Goal: Task Accomplishment & Management: Use online tool/utility

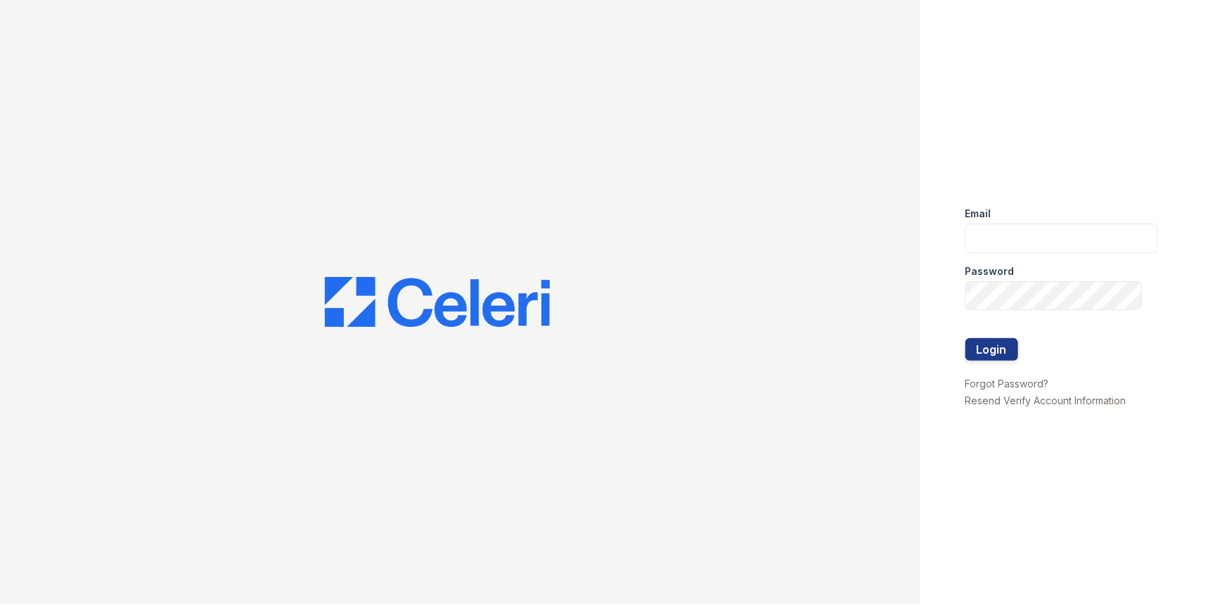
type input "[PERSON_NAME][EMAIL_ADDRESS][PERSON_NAME][DOMAIN_NAME]"
click at [965, 338] on button "Login" at bounding box center [991, 349] width 53 height 22
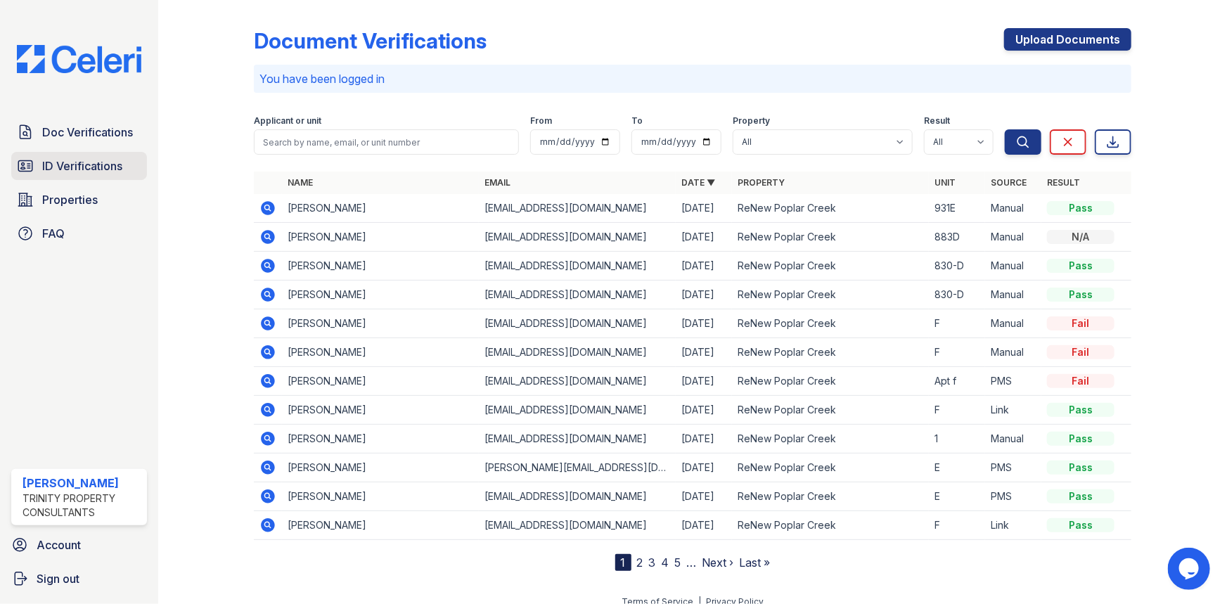
click at [119, 174] on span "ID Verifications" at bounding box center [82, 165] width 80 height 17
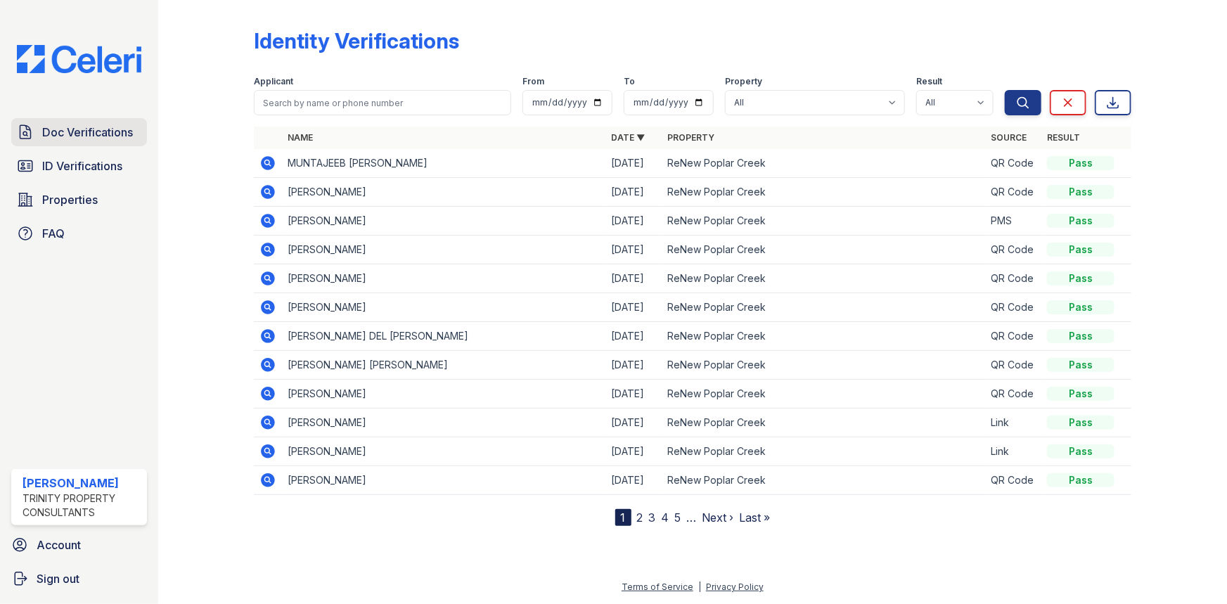
click at [83, 140] on span "Doc Verifications" at bounding box center [87, 132] width 91 height 17
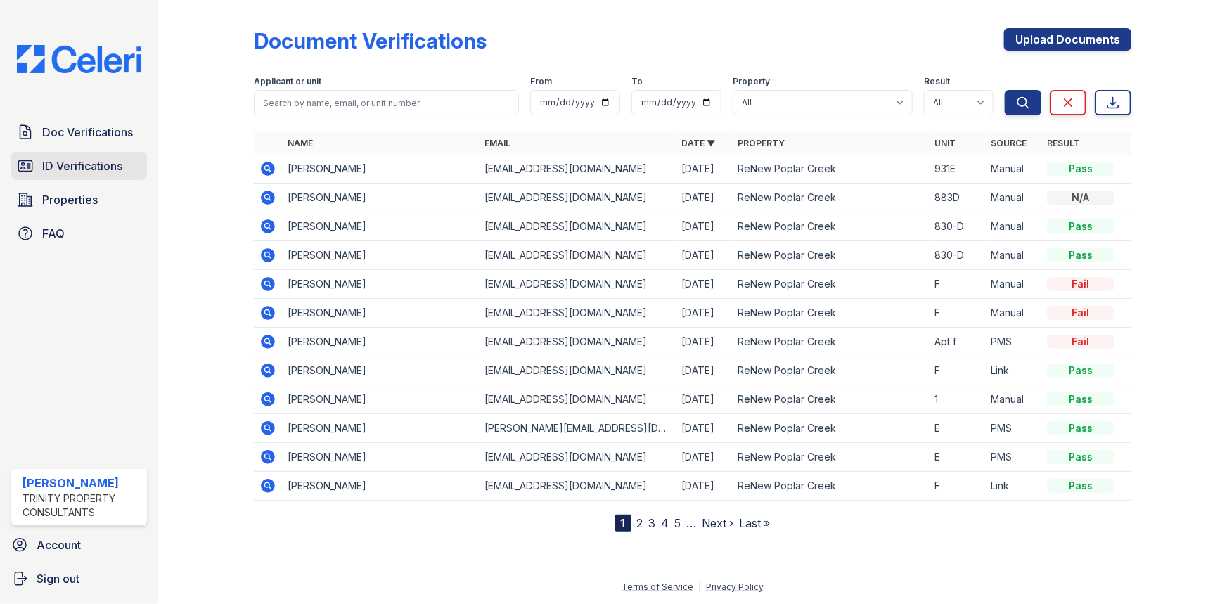
click at [96, 171] on span "ID Verifications" at bounding box center [82, 165] width 80 height 17
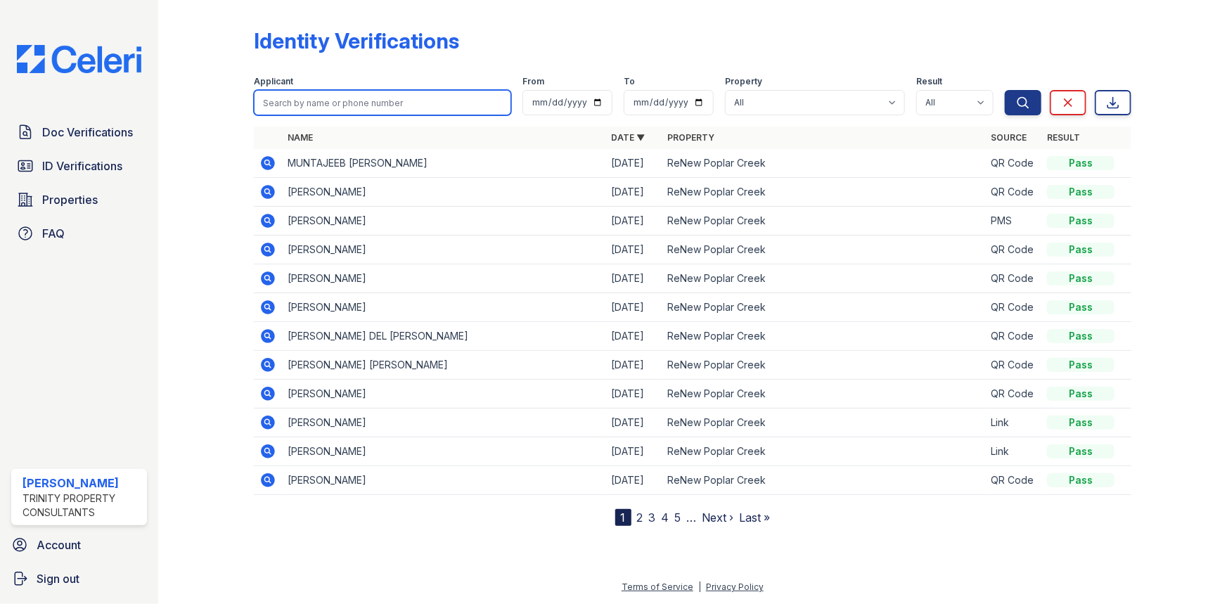
click at [357, 110] on input "search" at bounding box center [382, 102] width 257 height 25
click at [436, 103] on input "search" at bounding box center [382, 102] width 257 height 25
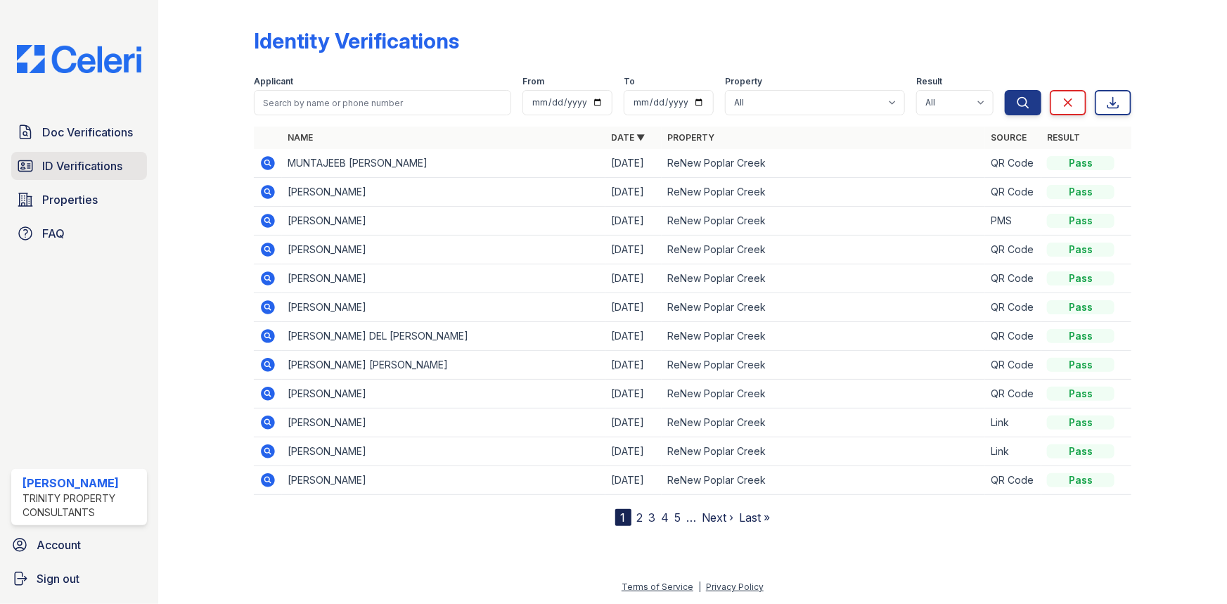
click at [115, 172] on span "ID Verifications" at bounding box center [82, 165] width 80 height 17
click at [73, 127] on span "Doc Verifications" at bounding box center [87, 132] width 91 height 17
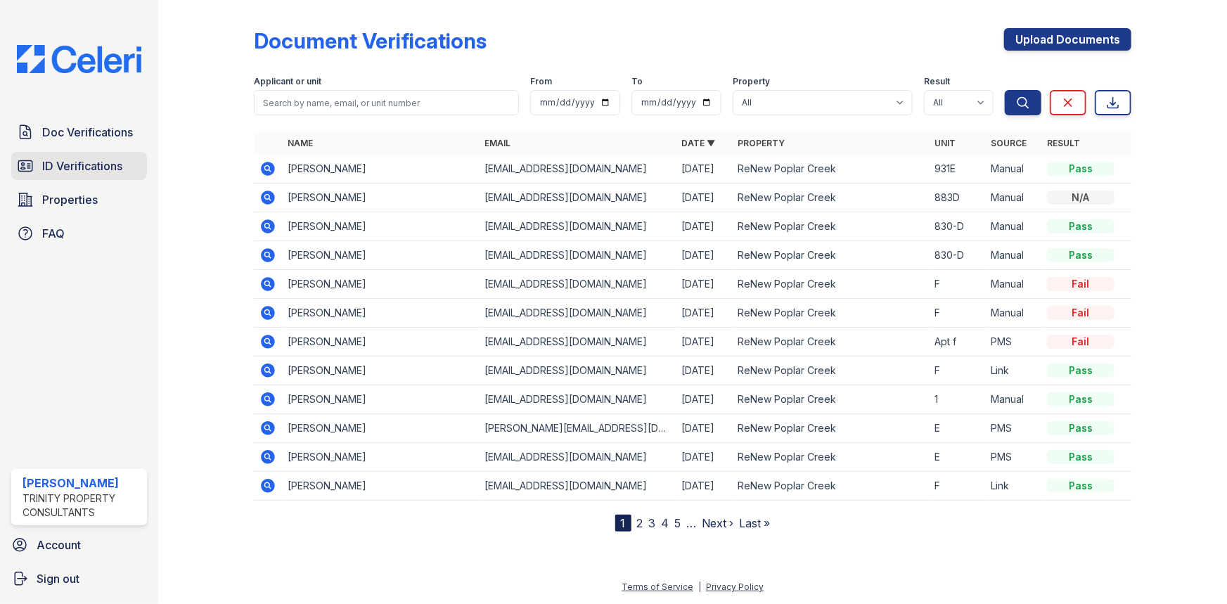
click at [77, 169] on span "ID Verifications" at bounding box center [82, 165] width 80 height 17
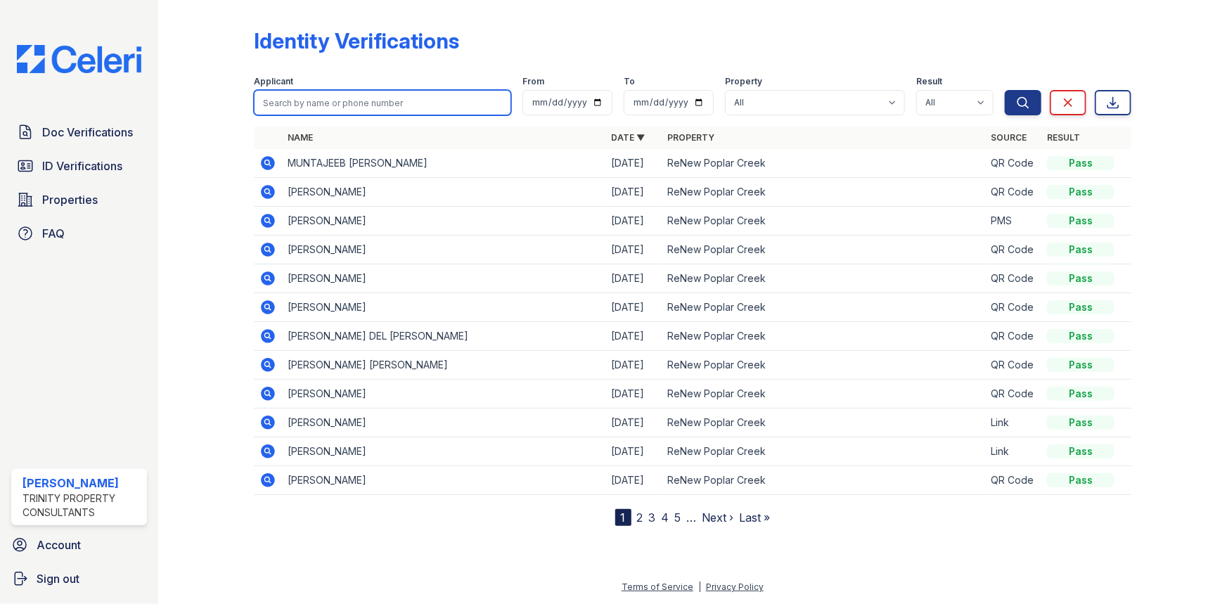
click at [288, 98] on input "search" at bounding box center [382, 102] width 257 height 25
type input "perry"
click at [1005, 90] on button "Search" at bounding box center [1023, 102] width 37 height 25
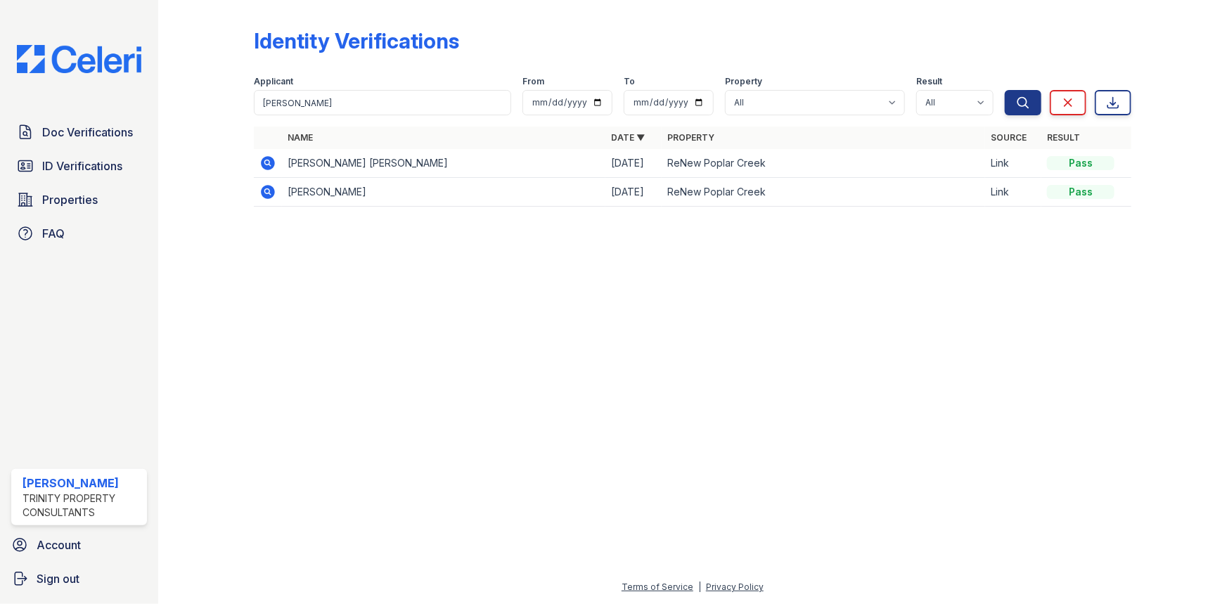
click at [270, 194] on icon at bounding box center [267, 191] width 17 height 17
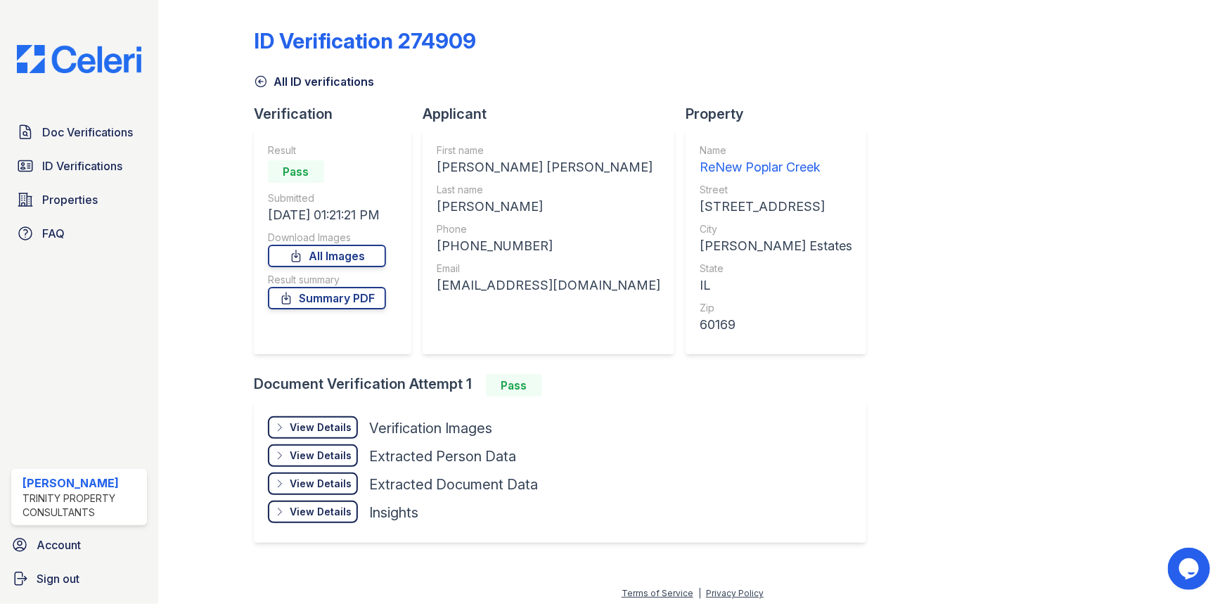
scroll to position [5, 0]
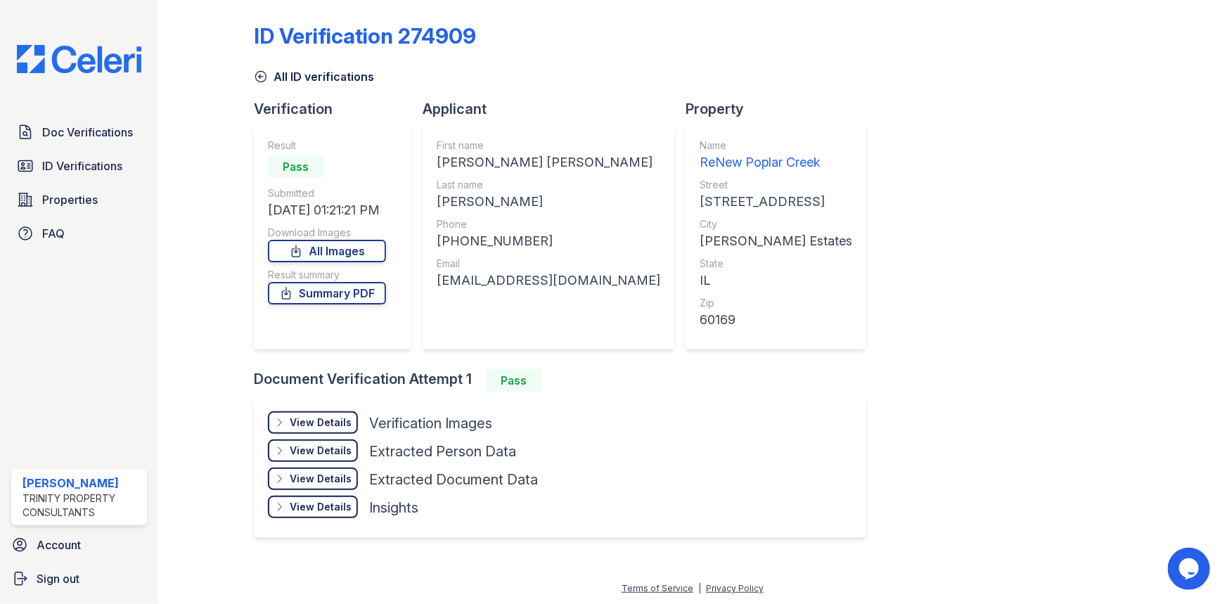
click at [332, 420] on div "View Details" at bounding box center [321, 422] width 62 height 14
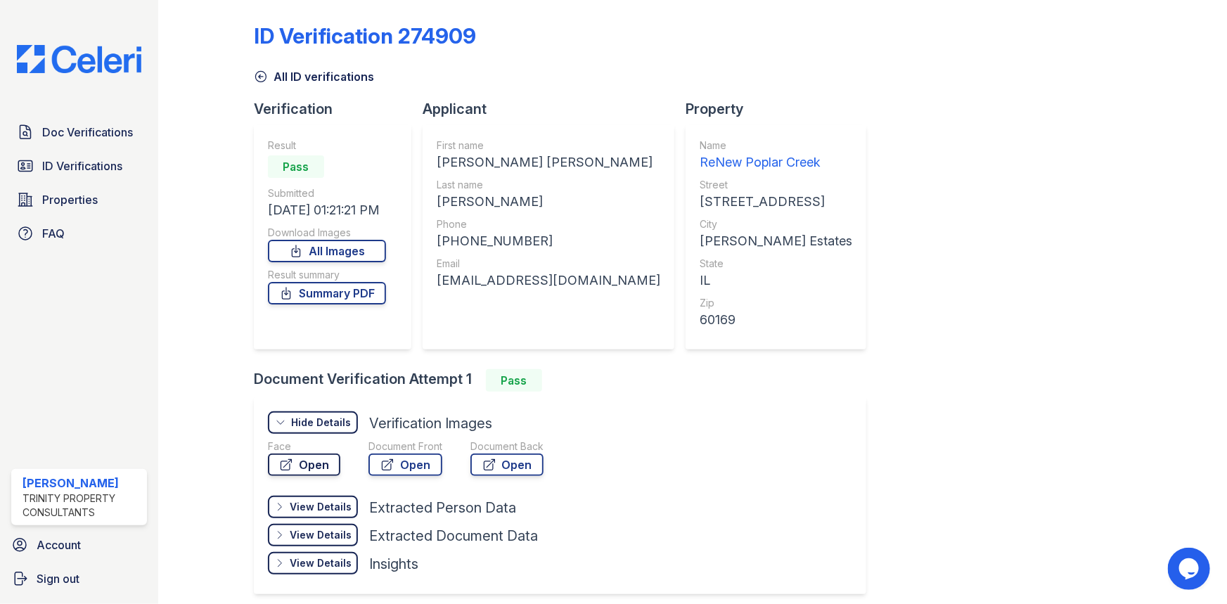
scroll to position [0, 0]
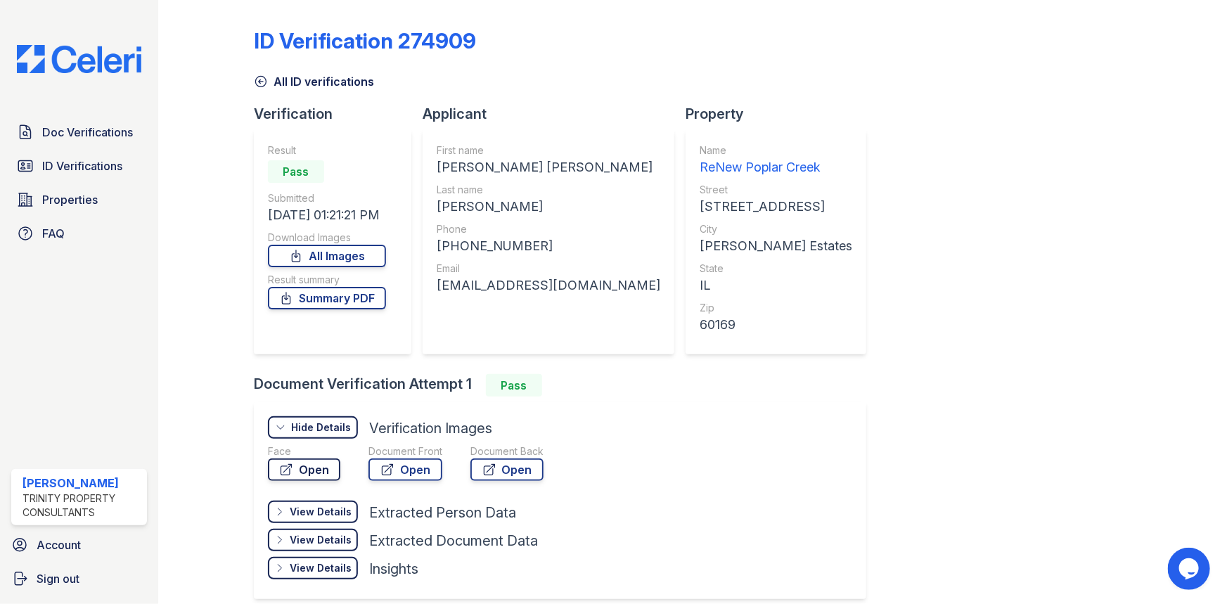
click at [330, 469] on link "Open" at bounding box center [304, 469] width 72 height 22
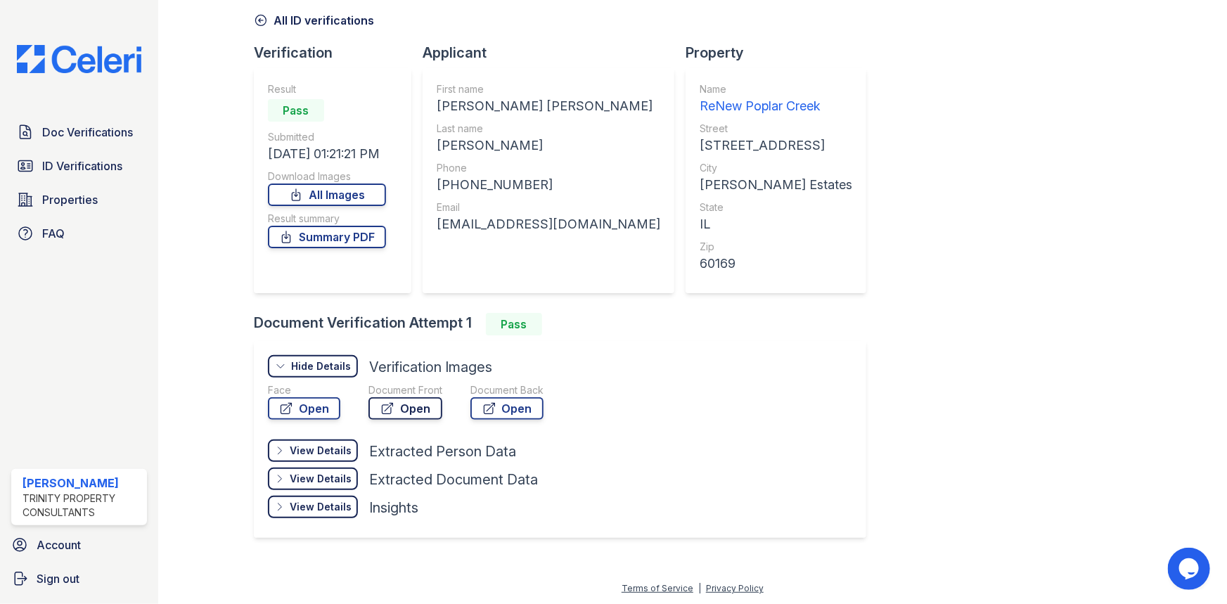
click at [393, 408] on icon at bounding box center [387, 408] width 14 height 14
click at [520, 403] on link "Open" at bounding box center [506, 408] width 73 height 22
click at [336, 236] on link "Summary PDF" at bounding box center [327, 237] width 118 height 22
click at [262, 27] on icon at bounding box center [261, 20] width 14 height 14
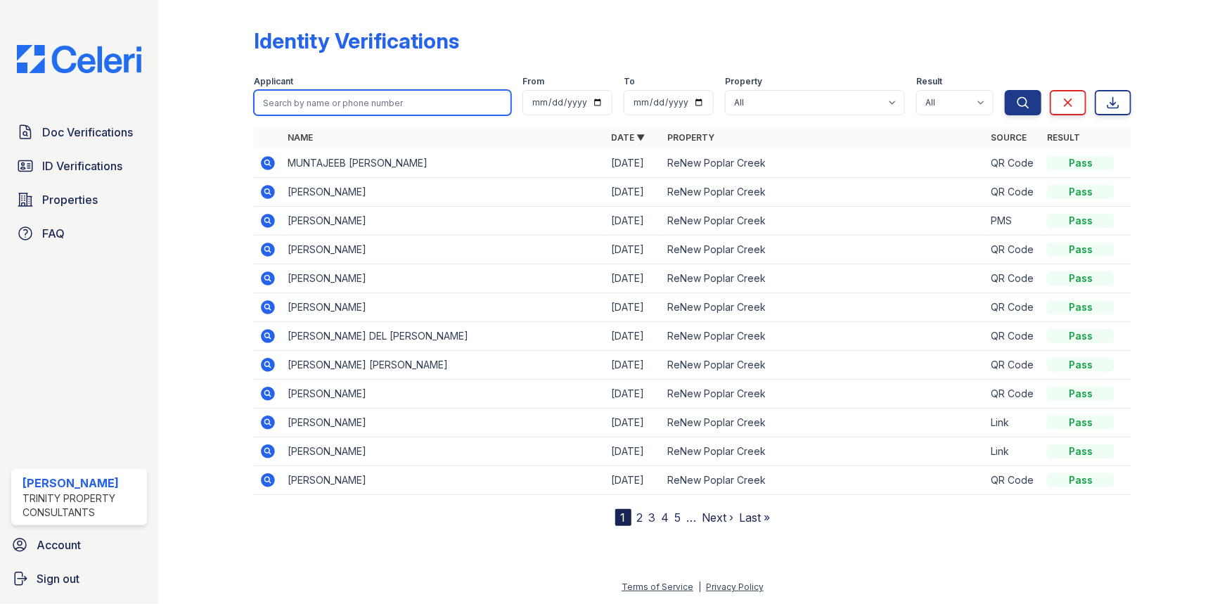
click at [309, 109] on input "search" at bounding box center [382, 102] width 257 height 25
type input "perry"
click at [1005, 90] on button "Search" at bounding box center [1023, 102] width 37 height 25
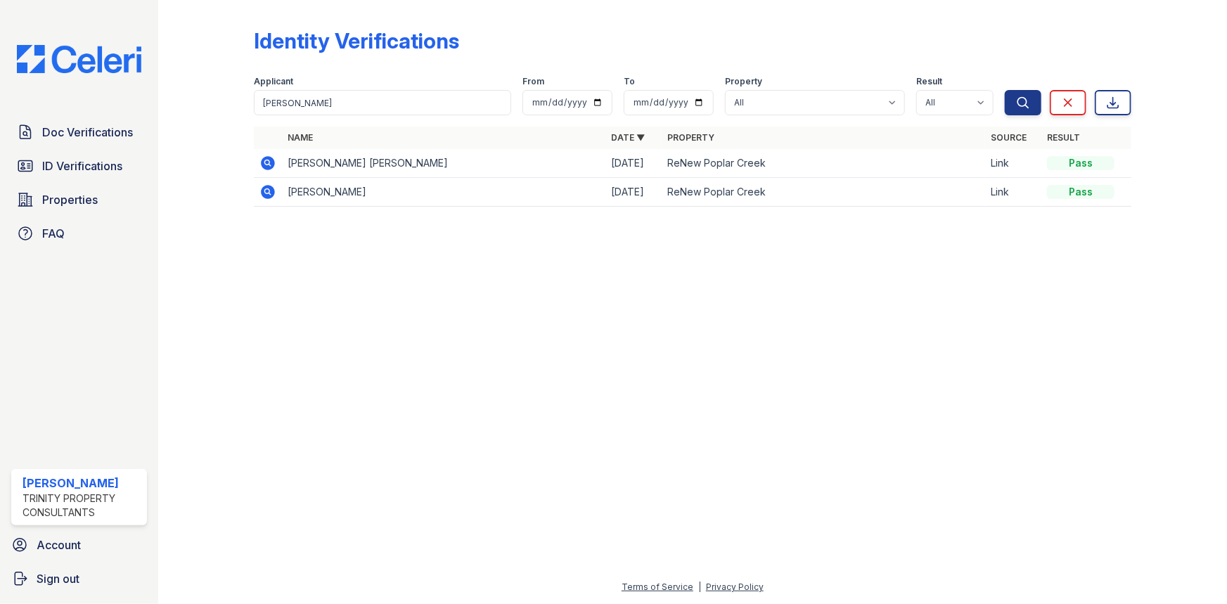
click at [271, 160] on icon at bounding box center [268, 163] width 14 height 14
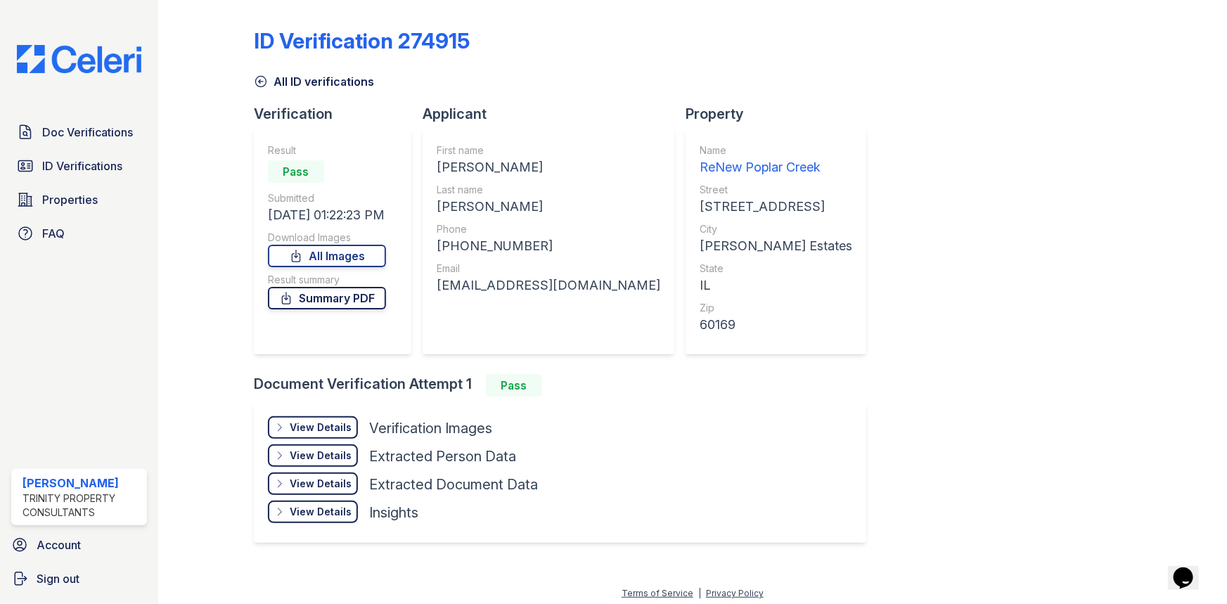
click at [326, 296] on link "Summary PDF" at bounding box center [327, 298] width 118 height 22
click at [326, 429] on div "View Details" at bounding box center [321, 427] width 62 height 14
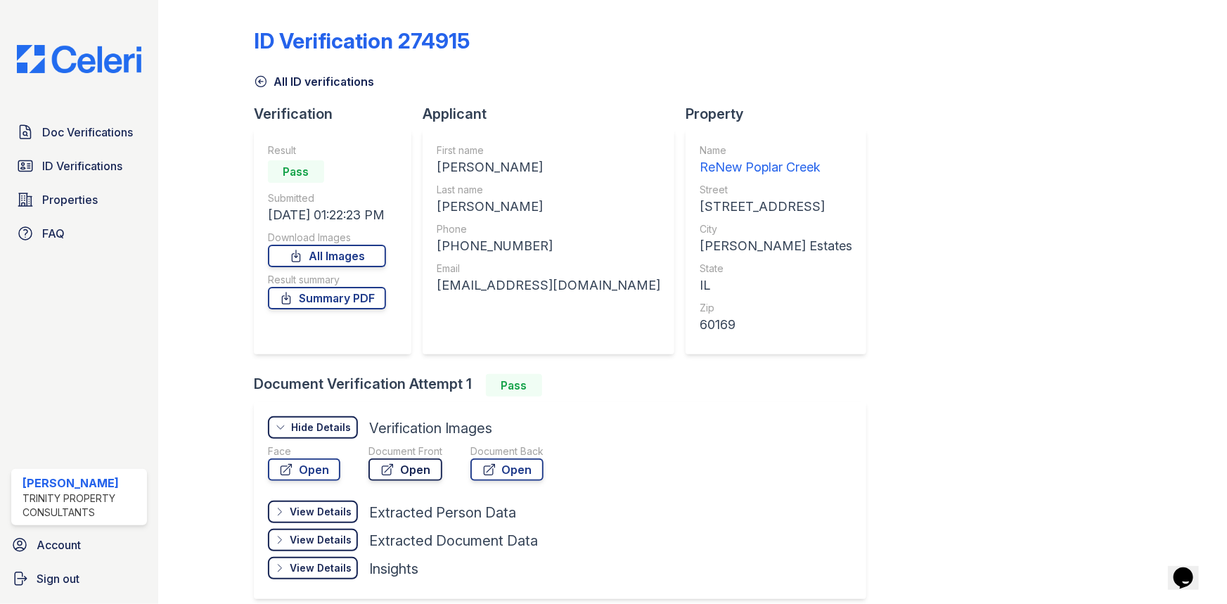
click at [415, 471] on link "Open" at bounding box center [405, 469] width 74 height 22
click at [508, 465] on link "Open" at bounding box center [506, 469] width 73 height 22
click at [98, 134] on span "Doc Verifications" at bounding box center [87, 132] width 91 height 17
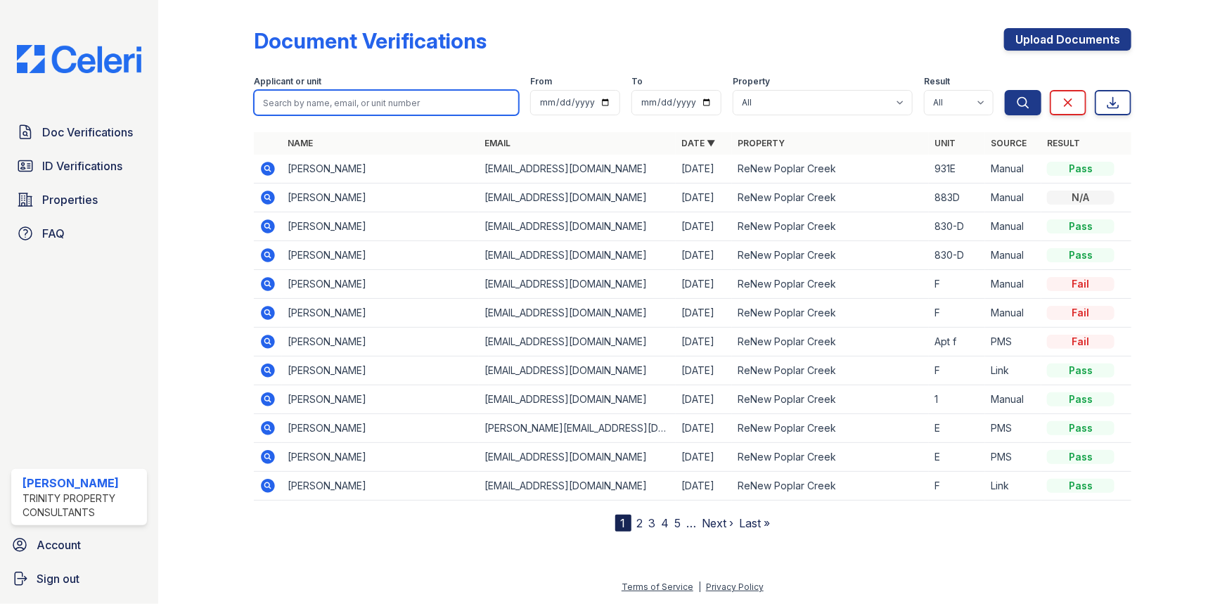
click at [389, 107] on input "search" at bounding box center [386, 102] width 265 height 25
type input "perry"
click at [1005, 90] on button "Search" at bounding box center [1023, 102] width 37 height 25
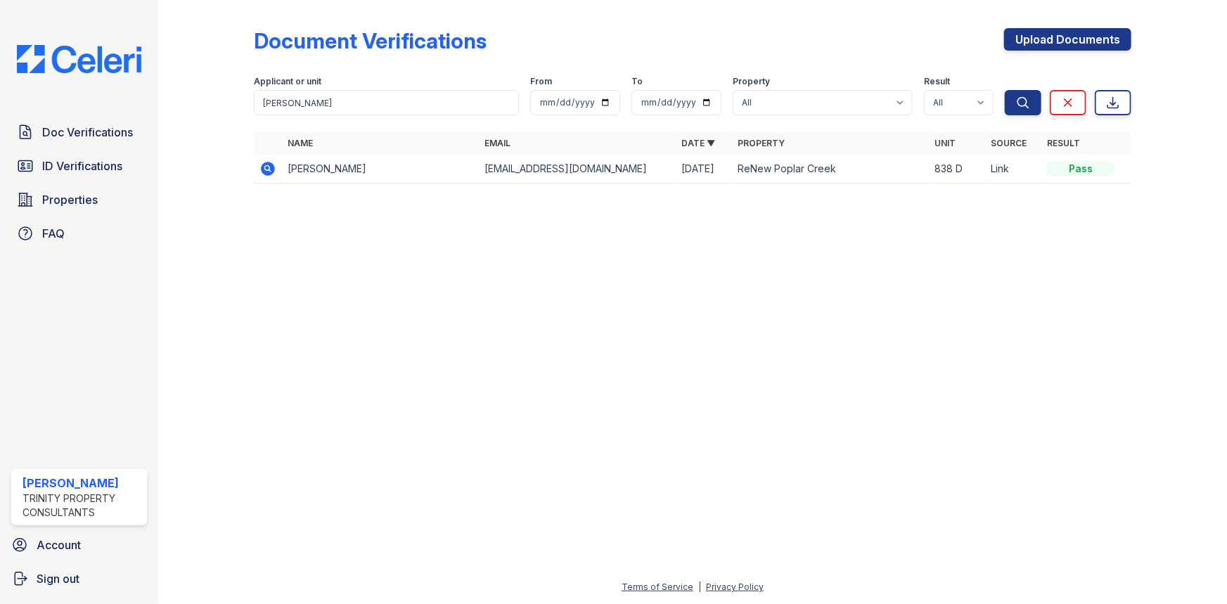
click at [271, 165] on icon at bounding box center [268, 169] width 14 height 14
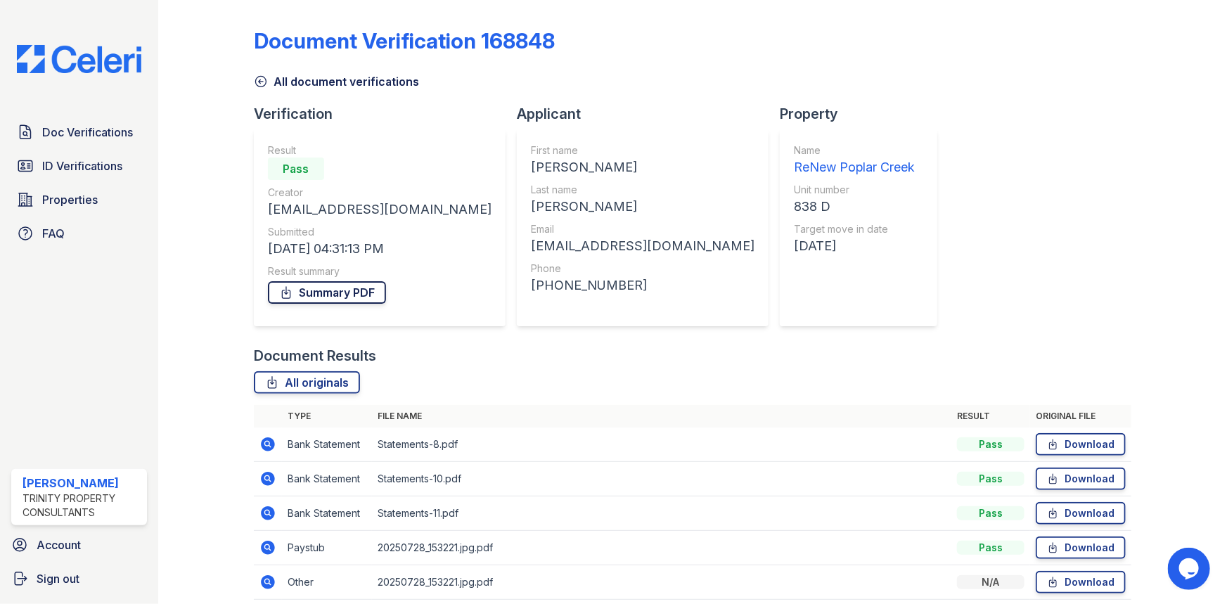
click at [324, 295] on link "Summary PDF" at bounding box center [327, 292] width 118 height 22
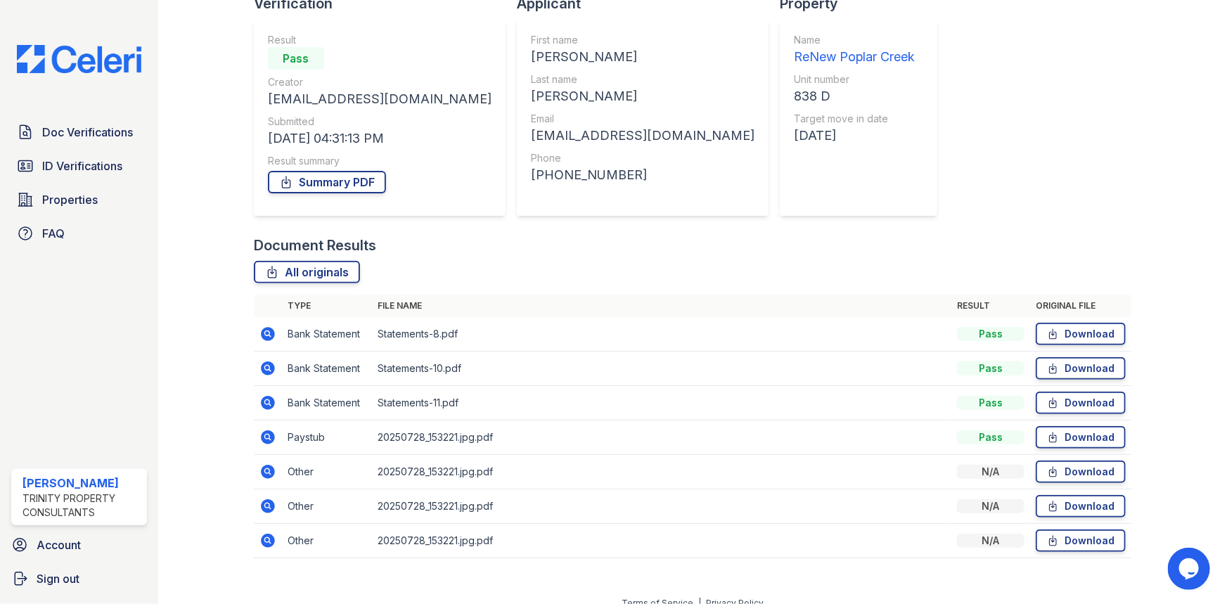
scroll to position [126, 0]
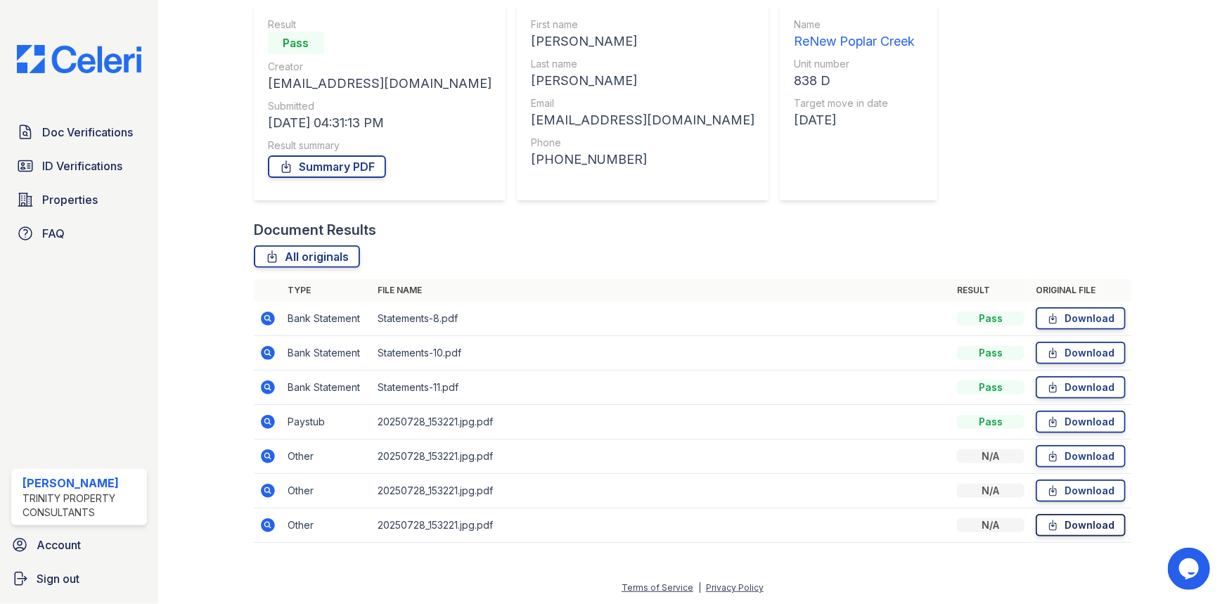
click at [1078, 526] on link "Download" at bounding box center [1081, 525] width 90 height 22
click at [1074, 489] on link "Download" at bounding box center [1081, 490] width 90 height 22
click at [1078, 453] on link "Download" at bounding box center [1081, 456] width 90 height 22
click at [1081, 422] on link "Download" at bounding box center [1081, 422] width 90 height 22
click at [1077, 385] on link "Download" at bounding box center [1081, 387] width 90 height 22
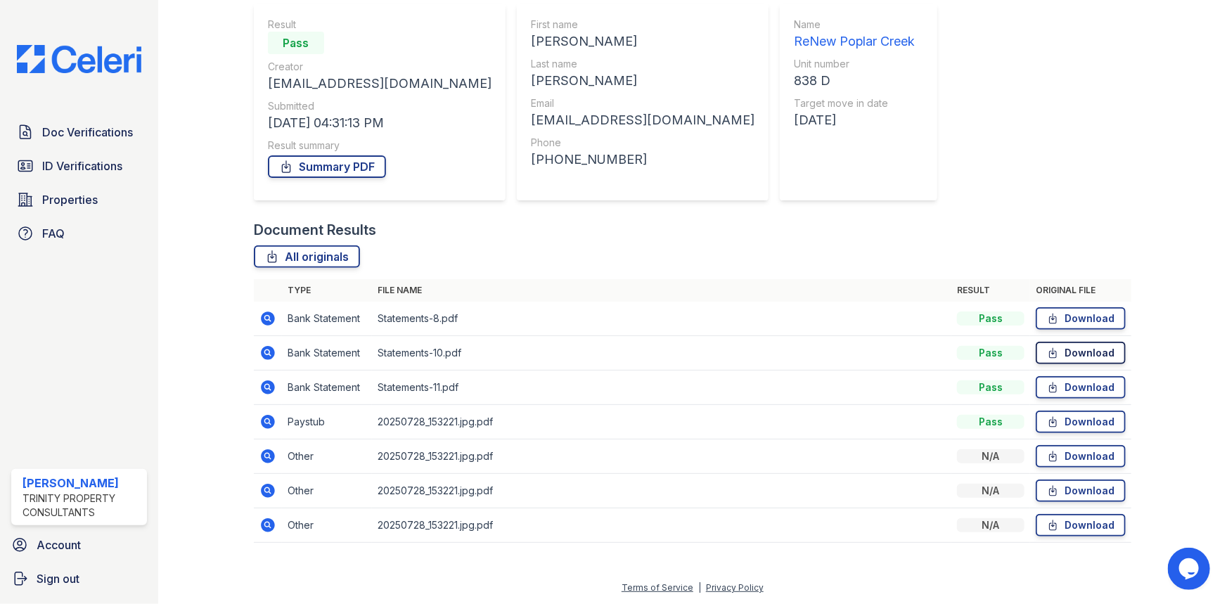
click at [1080, 351] on link "Download" at bounding box center [1081, 353] width 90 height 22
click at [1081, 316] on link "Download" at bounding box center [1081, 318] width 90 height 22
click at [105, 172] on span "ID Verifications" at bounding box center [82, 165] width 80 height 17
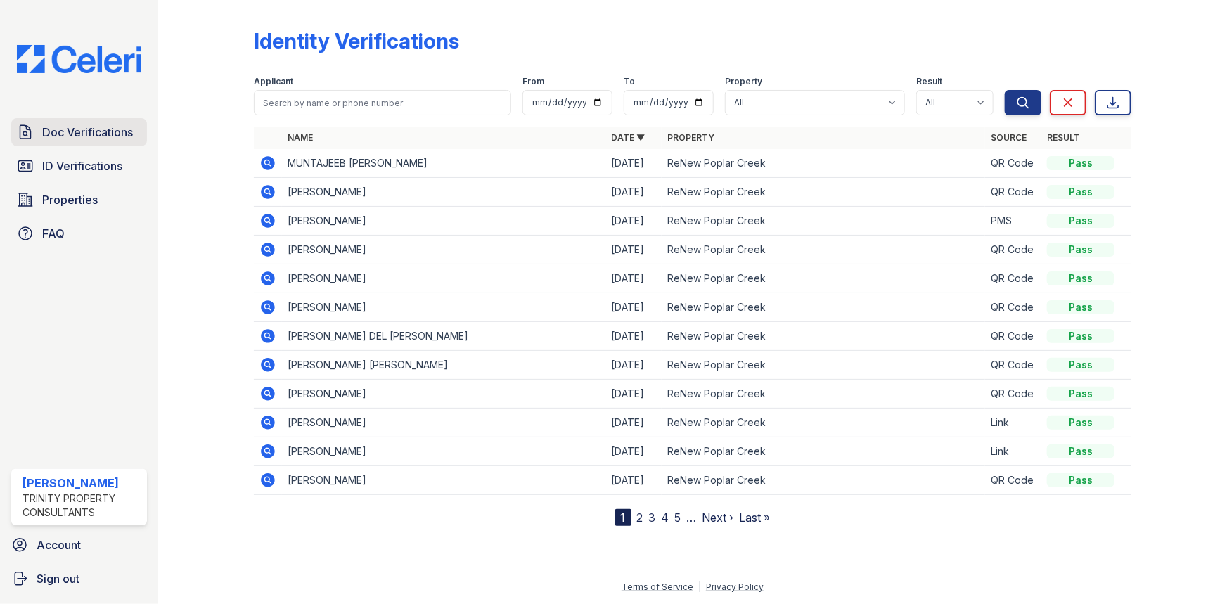
click at [108, 131] on span "Doc Verifications" at bounding box center [87, 132] width 91 height 17
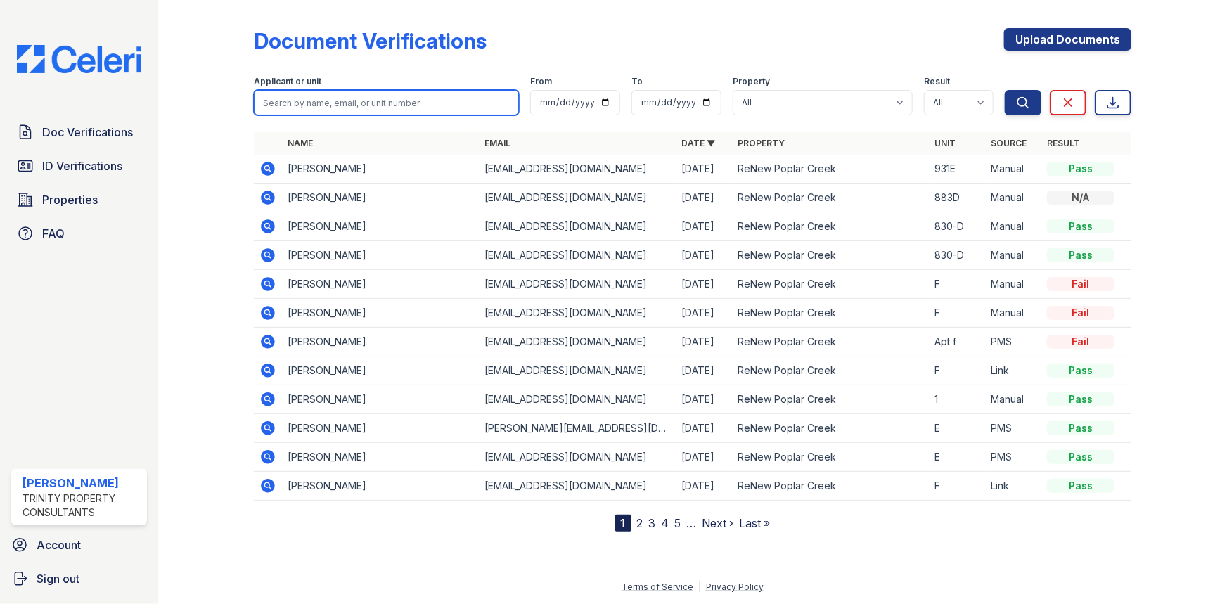
click at [401, 95] on input "search" at bounding box center [386, 102] width 265 height 25
click at [378, 104] on input "search" at bounding box center [386, 102] width 265 height 25
type input "[PERSON_NAME]"
click at [1005, 90] on button "Search" at bounding box center [1023, 102] width 37 height 25
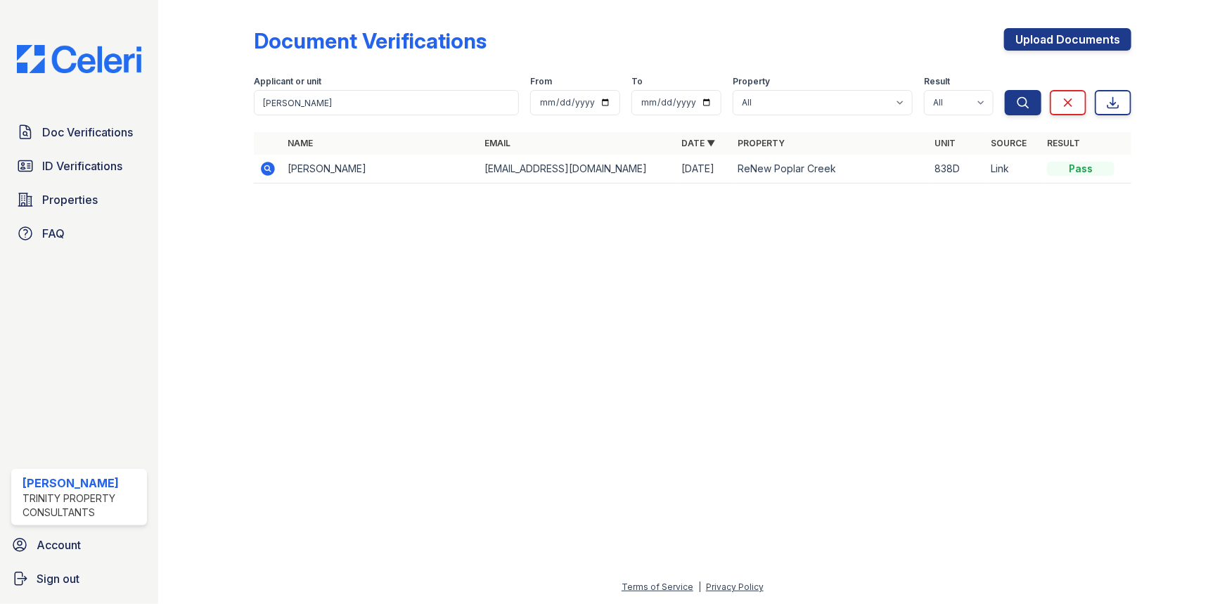
click at [271, 169] on icon at bounding box center [268, 169] width 14 height 14
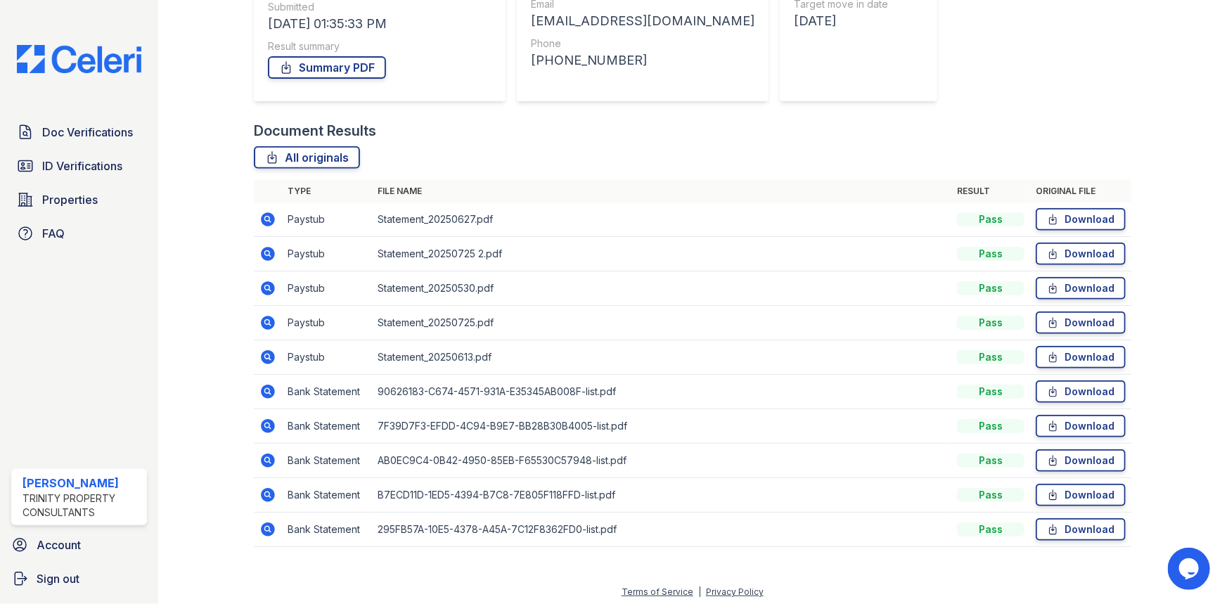
scroll to position [228, 0]
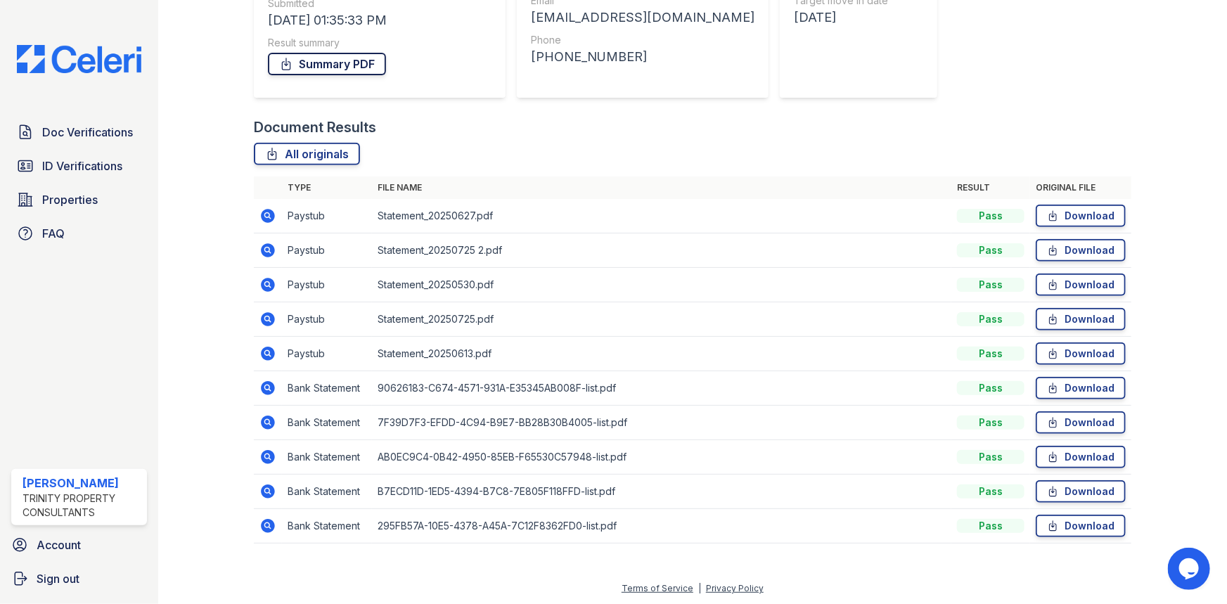
click at [295, 58] on link "Summary PDF" at bounding box center [327, 64] width 118 height 22
click at [957, 134] on div "Document Results" at bounding box center [692, 127] width 877 height 20
click at [1070, 526] on link "Download" at bounding box center [1081, 526] width 90 height 22
click at [1069, 491] on link "Download" at bounding box center [1081, 491] width 90 height 22
click at [1067, 454] on link "Download" at bounding box center [1081, 457] width 90 height 22
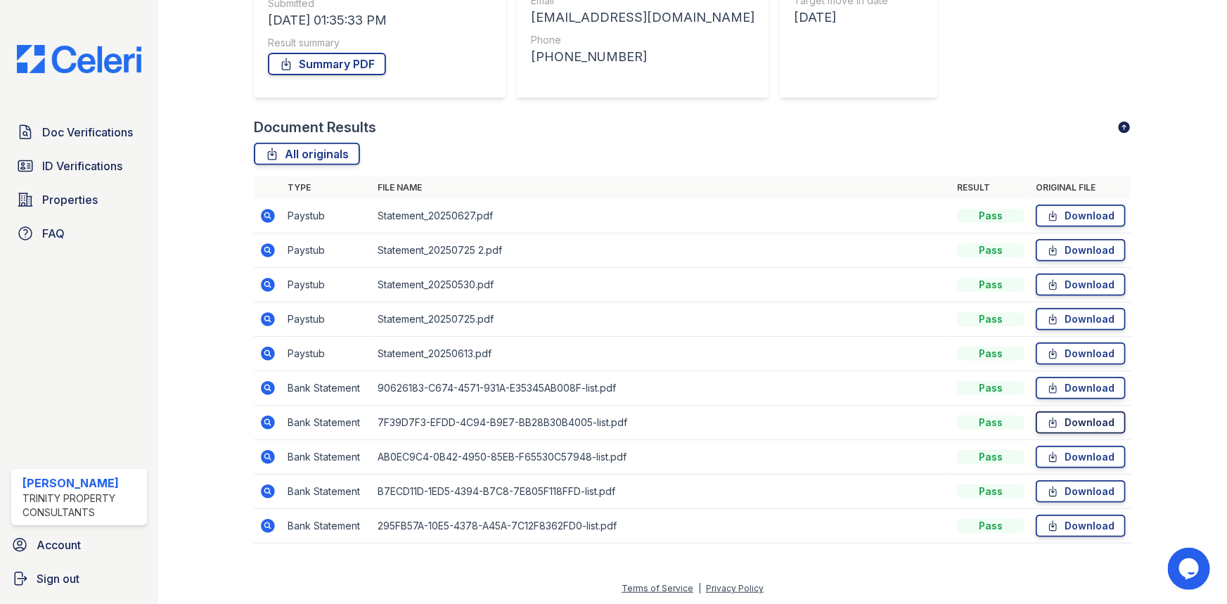
click at [1068, 424] on link "Download" at bounding box center [1081, 422] width 90 height 22
click at [1068, 387] on link "Download" at bounding box center [1081, 388] width 90 height 22
click at [1070, 354] on link "Download" at bounding box center [1081, 353] width 90 height 22
click at [1064, 318] on link "Download" at bounding box center [1081, 319] width 90 height 22
click at [1068, 285] on link "Download" at bounding box center [1081, 284] width 90 height 22
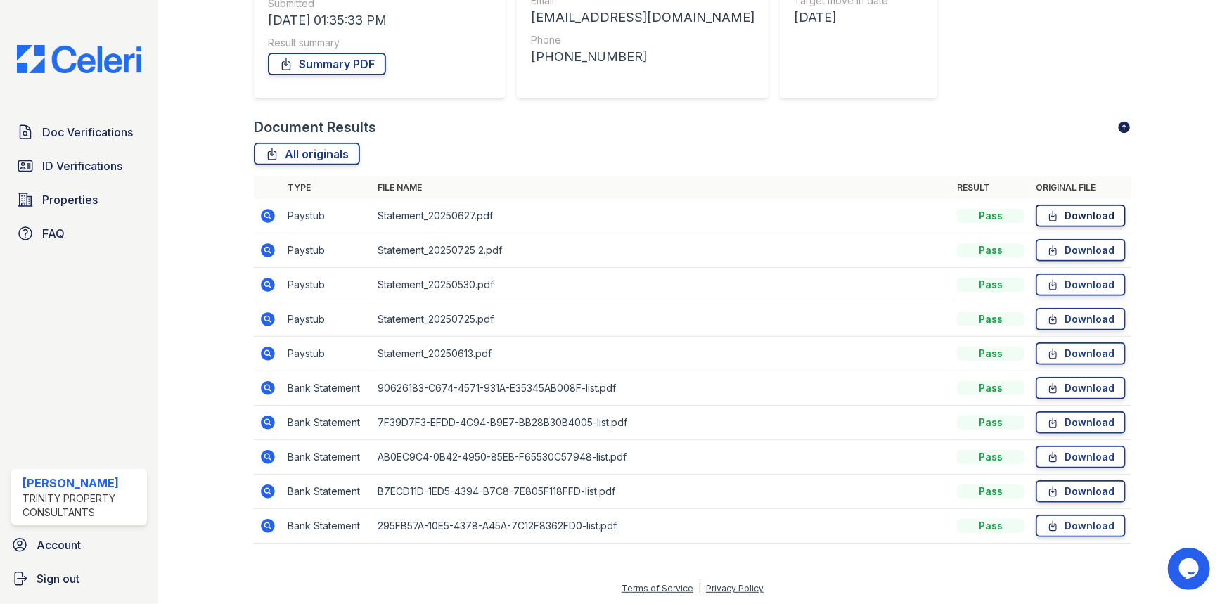
click at [1078, 218] on link "Download" at bounding box center [1081, 216] width 90 height 22
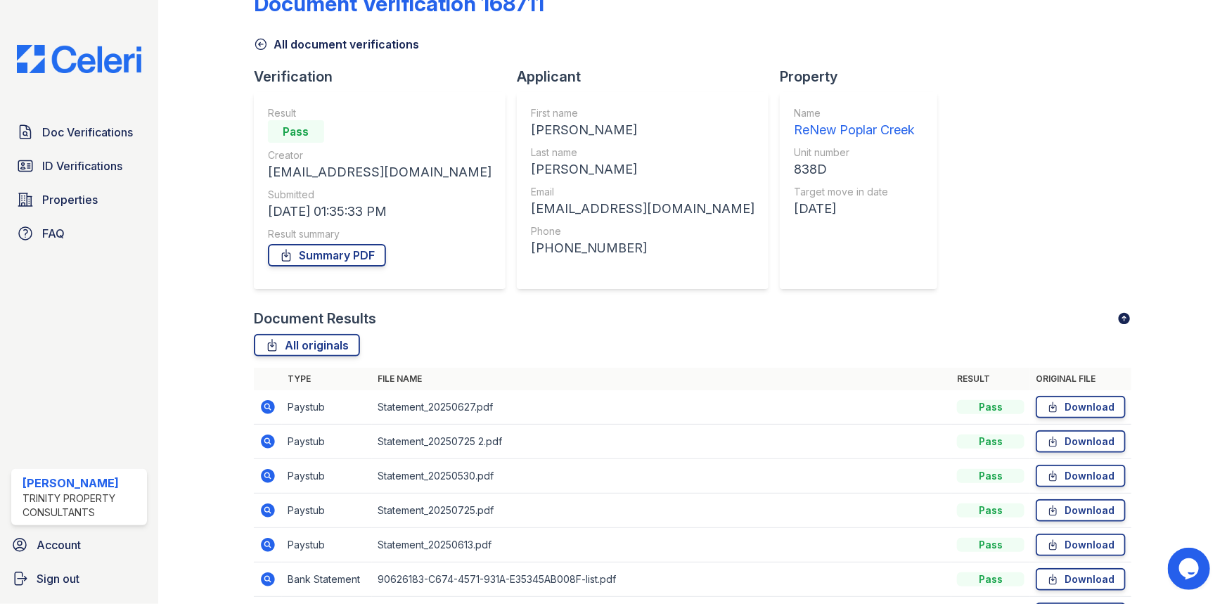
scroll to position [37, 0]
click at [110, 138] on span "Doc Verifications" at bounding box center [87, 132] width 91 height 17
